Goal: Register for event/course

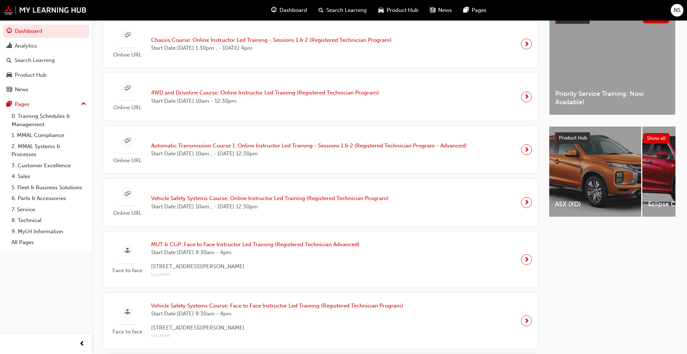
scroll to position [180, 0]
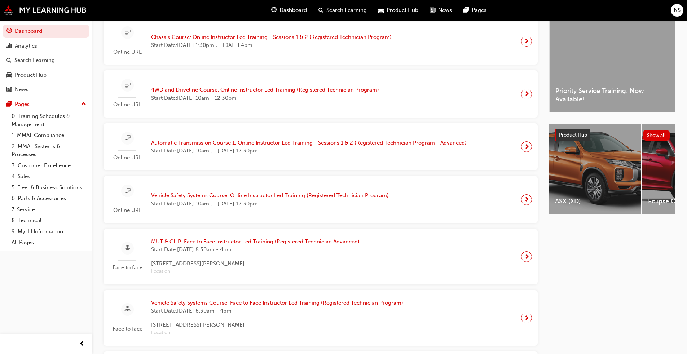
click at [332, 252] on span "Start Date: Mon 24 Nov 2025 , 8:30am - 4pm" at bounding box center [255, 250] width 209 height 8
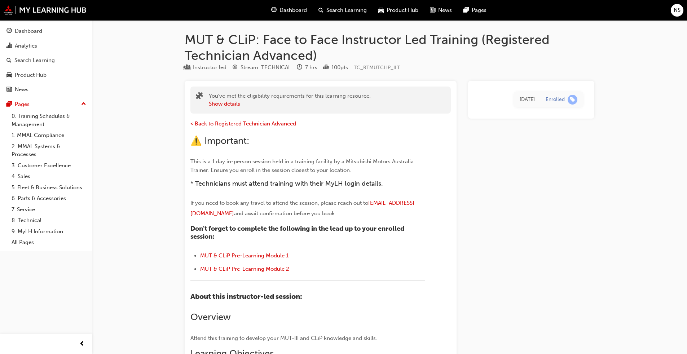
click at [202, 122] on span "< Back to Registered Technician Advanced" at bounding box center [244, 124] width 106 height 6
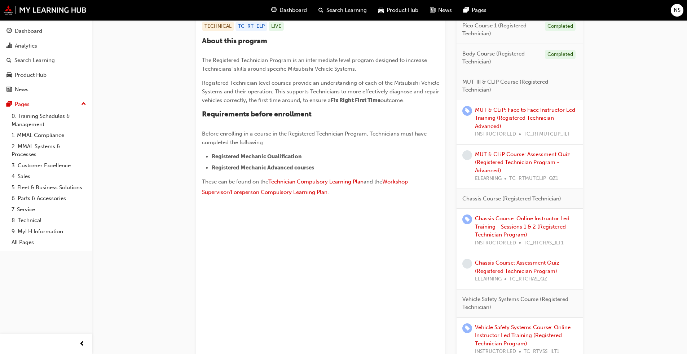
scroll to position [144, 0]
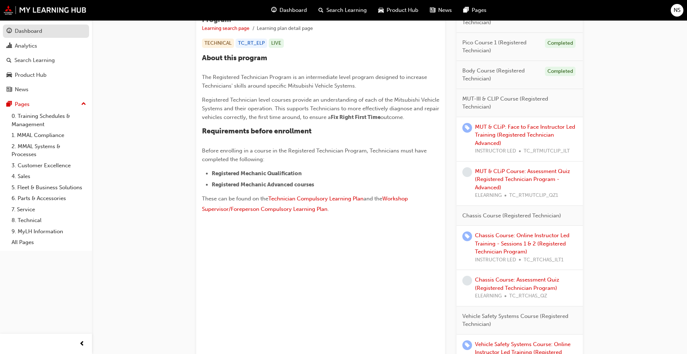
click at [36, 32] on div "Dashboard" at bounding box center [28, 31] width 27 height 8
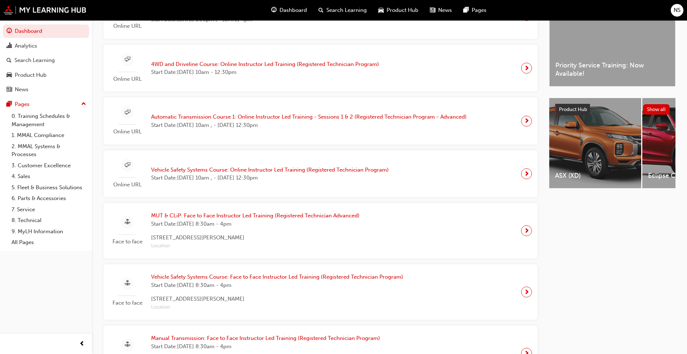
scroll to position [209, 0]
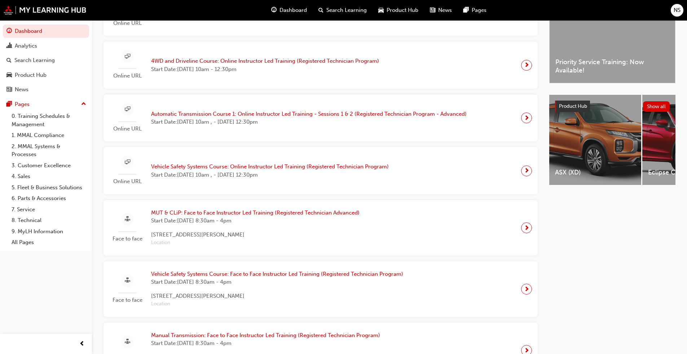
click at [220, 278] on span "Vehicle Safety Systems Course: Face to Face Instructor Led Training (Registered…" at bounding box center [277, 274] width 252 height 8
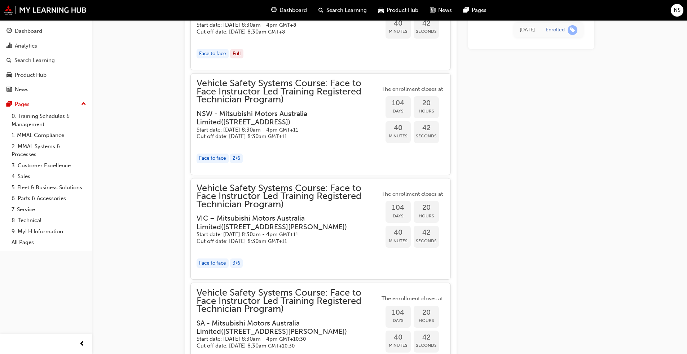
scroll to position [1733, 0]
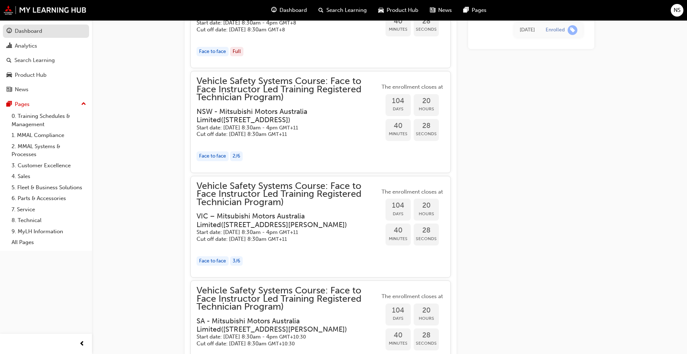
click at [35, 28] on div "Dashboard" at bounding box center [28, 31] width 27 height 8
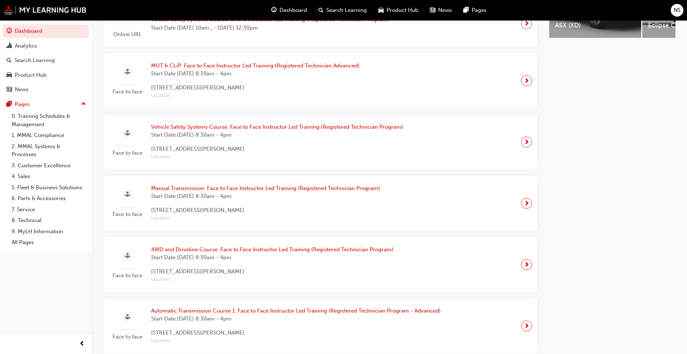
scroll to position [347, 0]
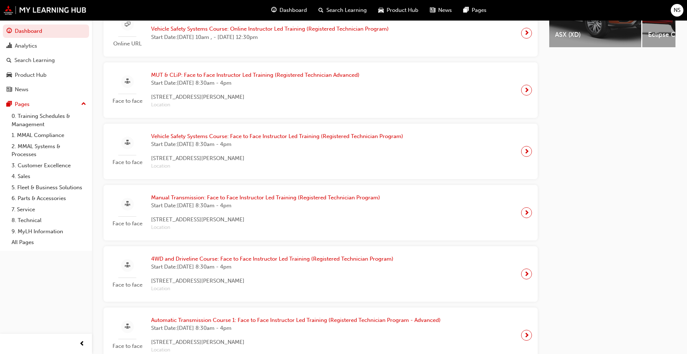
click at [233, 201] on span "Manual Transmission: Face to Face Instructor Led Training (Registered Technicia…" at bounding box center [265, 198] width 229 height 8
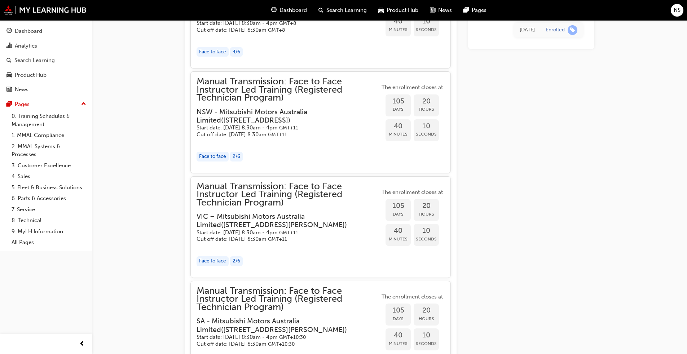
scroll to position [1657, 0]
